Goal: Navigation & Orientation: Find specific page/section

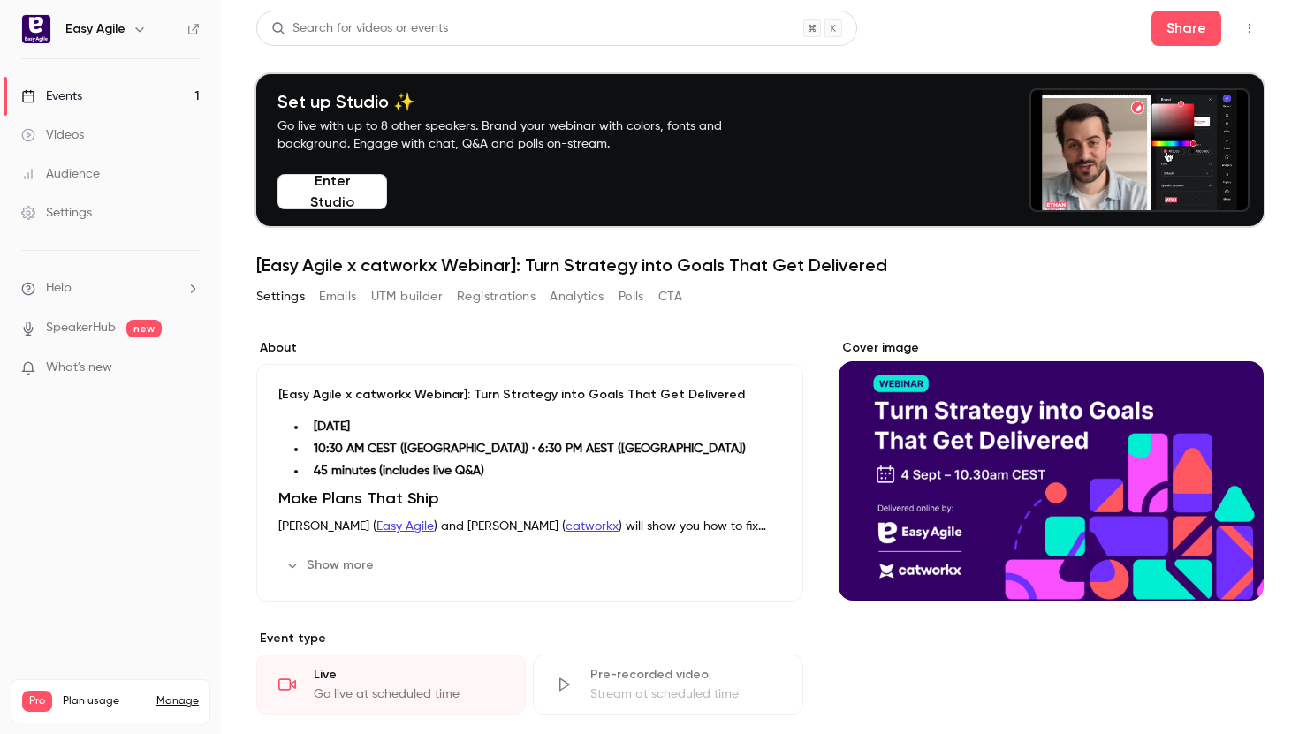
click at [353, 196] on button "Enter Studio" at bounding box center [332, 191] width 110 height 35
